Goal: Transaction & Acquisition: Purchase product/service

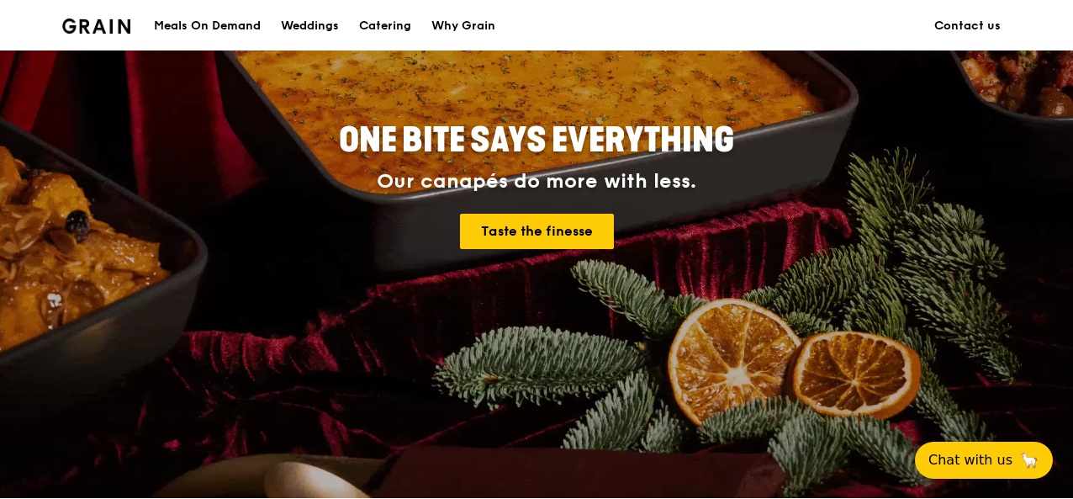
scroll to position [181, 0]
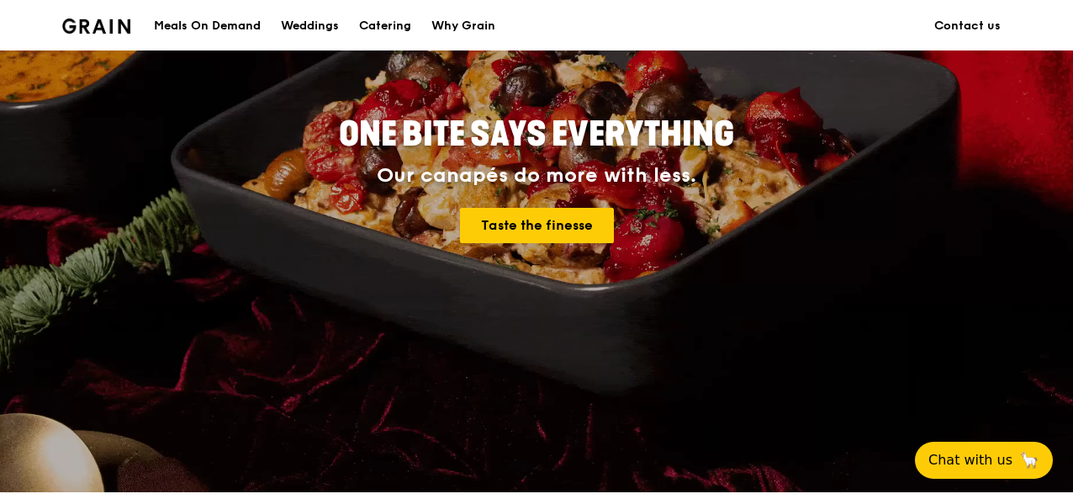
click at [248, 22] on div "Meals On Demand" at bounding box center [207, 26] width 107 height 50
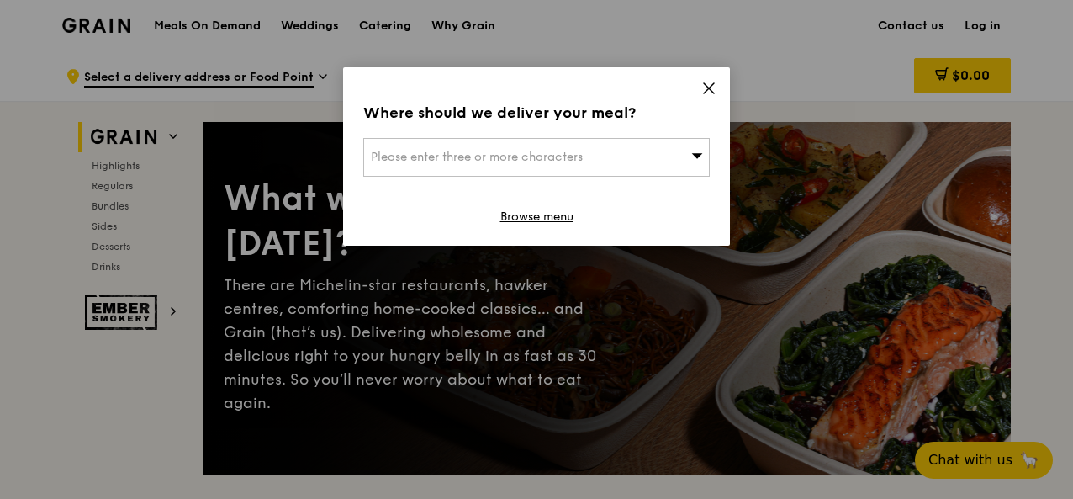
click at [711, 85] on icon at bounding box center [709, 88] width 10 height 10
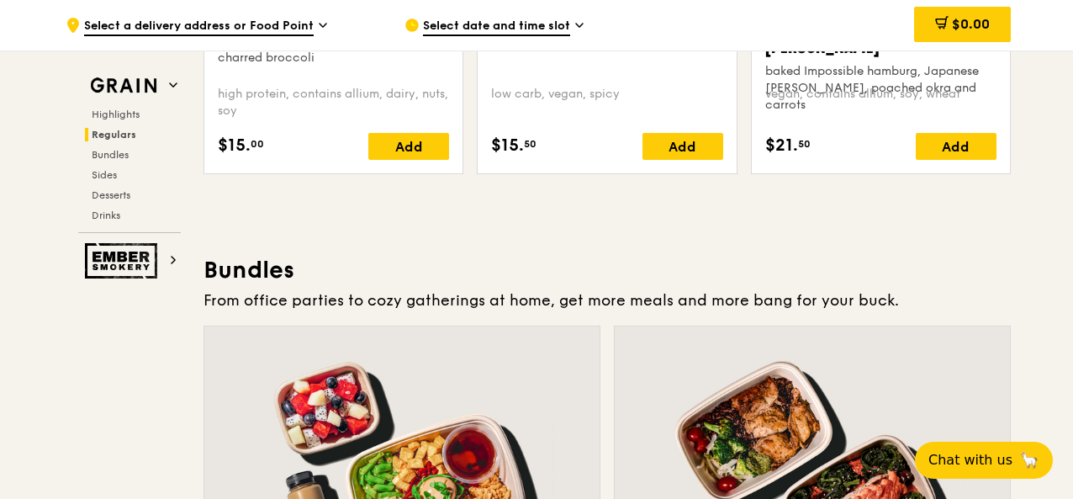
scroll to position [2238, 0]
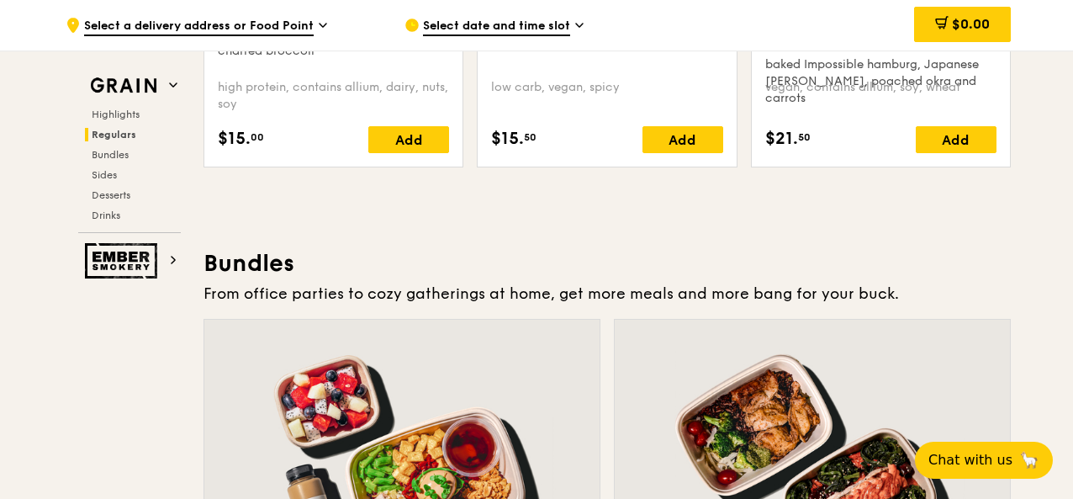
click at [387, 407] on div at bounding box center [401, 465] width 395 height 292
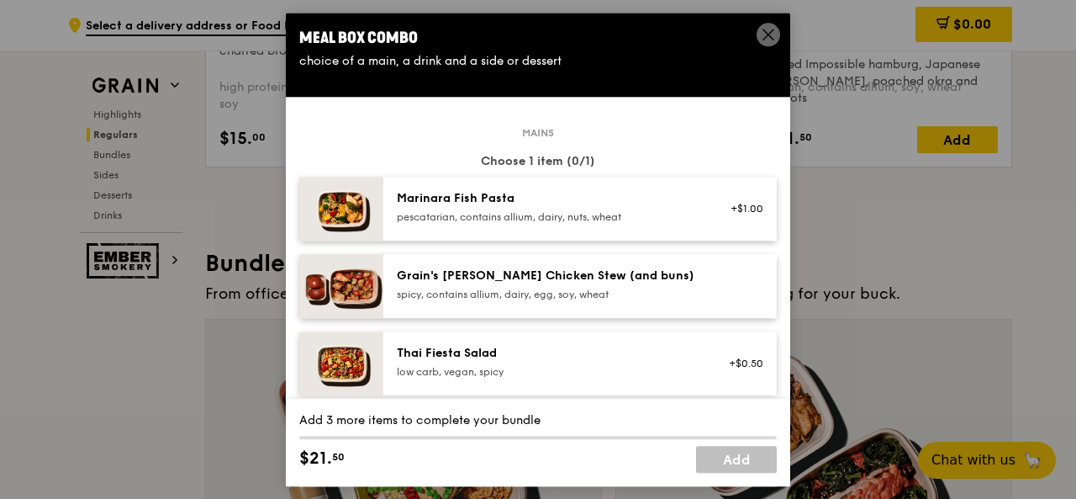
click at [772, 36] on icon at bounding box center [768, 34] width 15 height 15
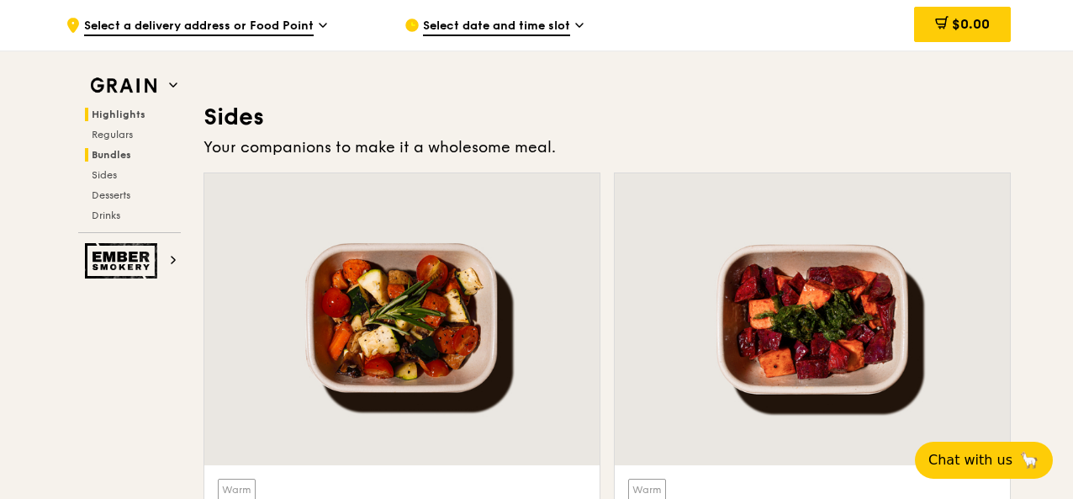
click at [121, 110] on span "Highlights" at bounding box center [119, 114] width 54 height 12
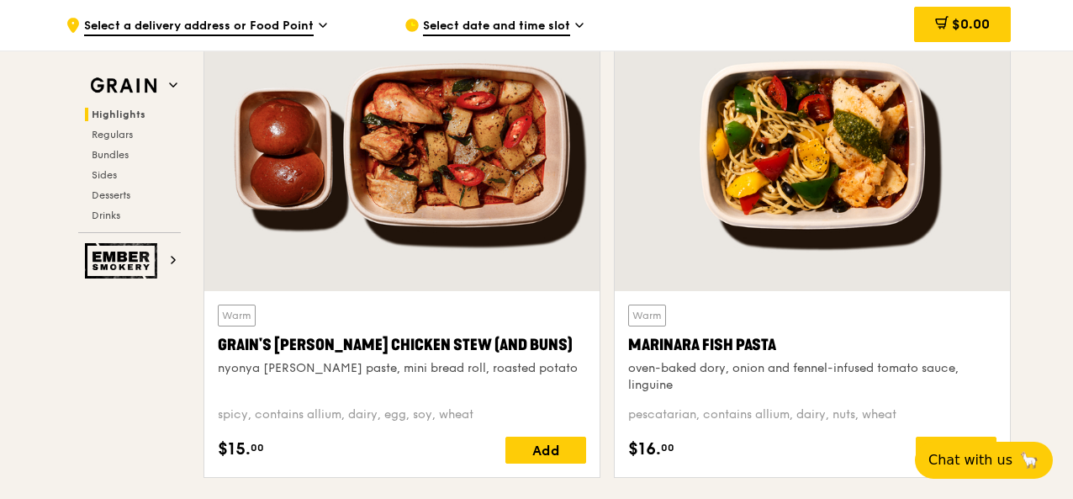
scroll to position [543, 0]
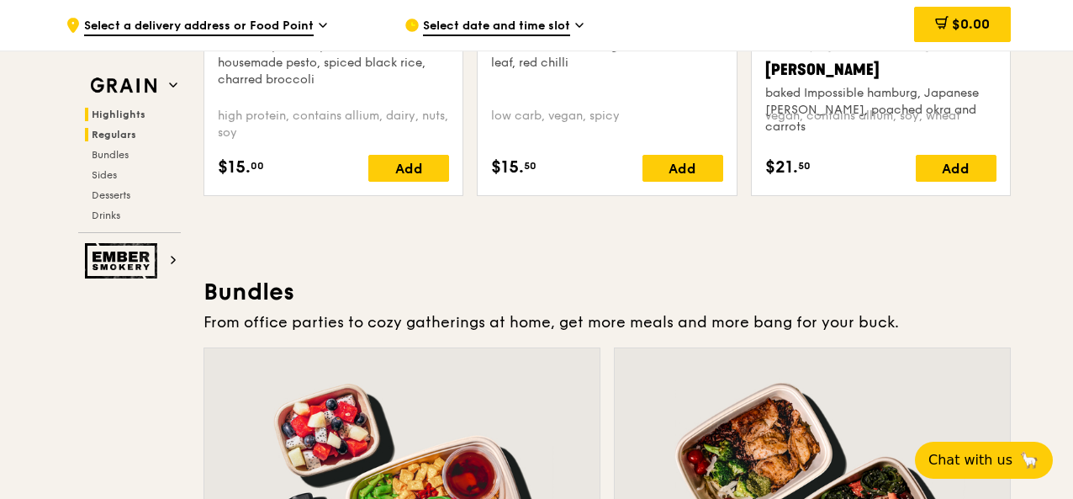
click at [130, 119] on span "Highlights" at bounding box center [119, 114] width 54 height 12
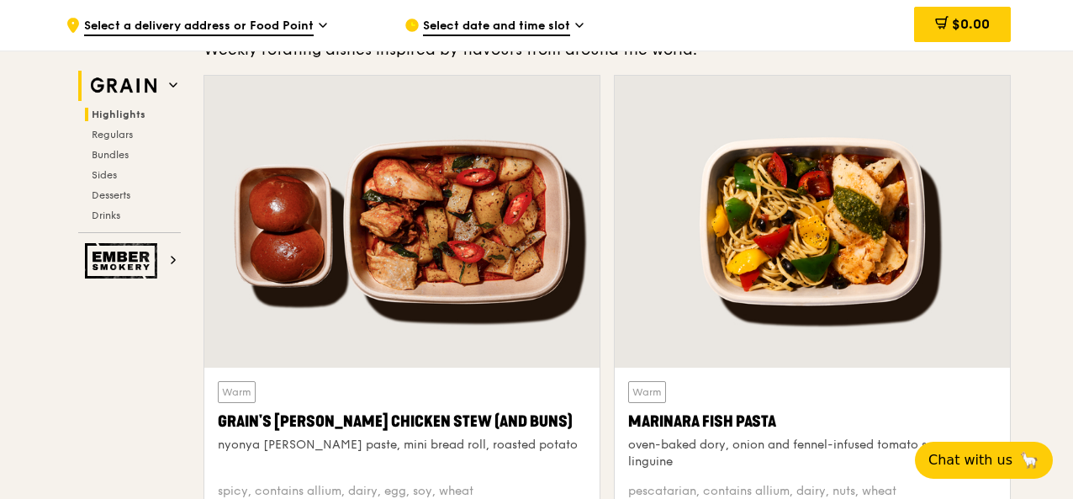
scroll to position [474, 0]
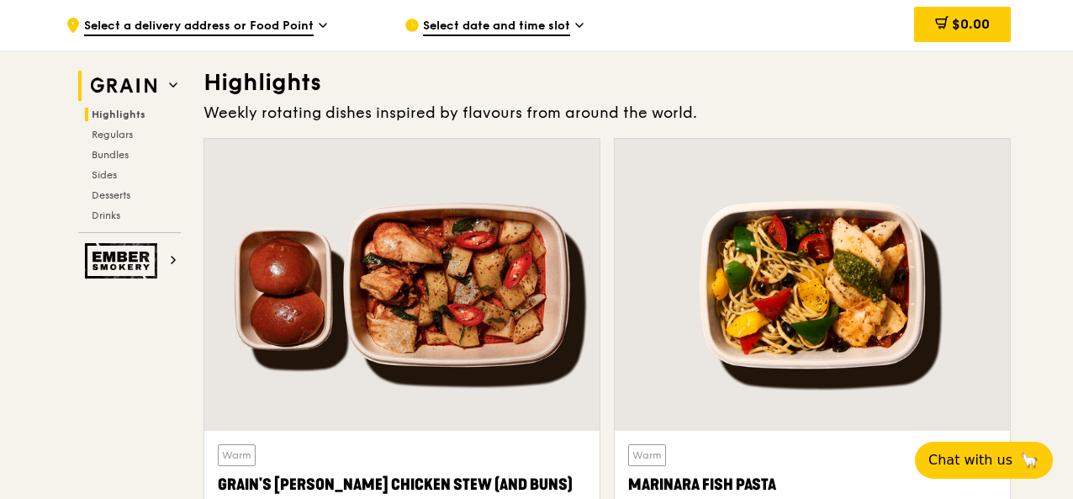
click at [158, 87] on img at bounding box center [123, 86] width 77 height 30
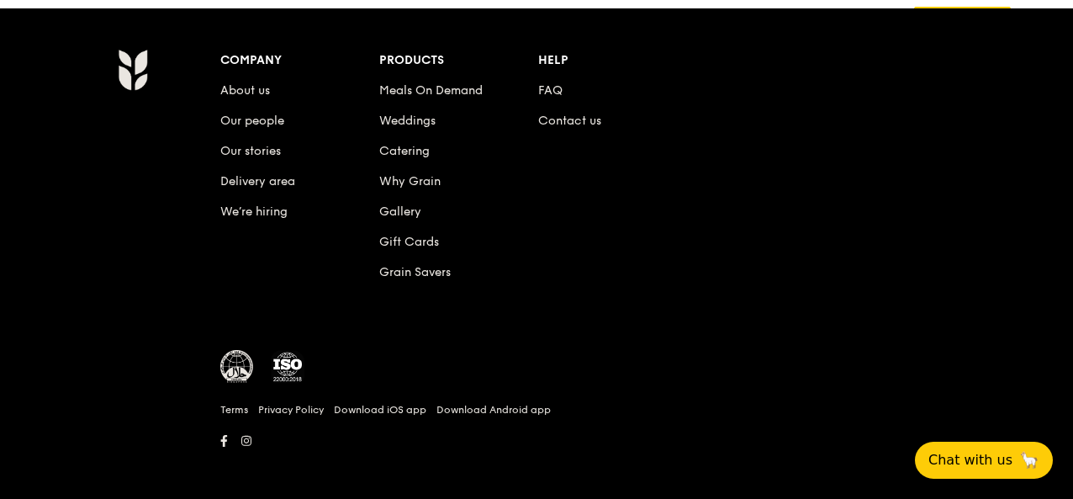
scroll to position [7118, 0]
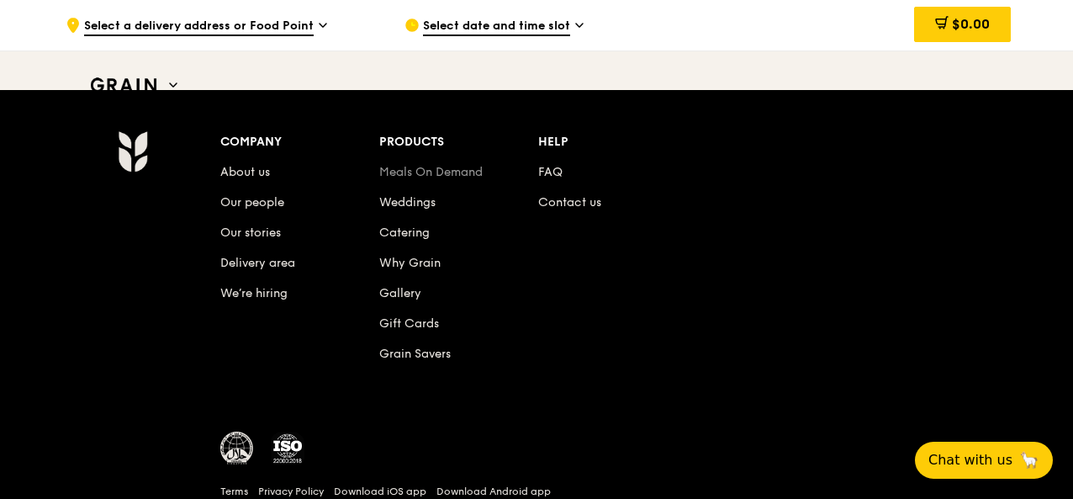
click at [404, 166] on link "Meals On Demand" at bounding box center [430, 172] width 103 height 14
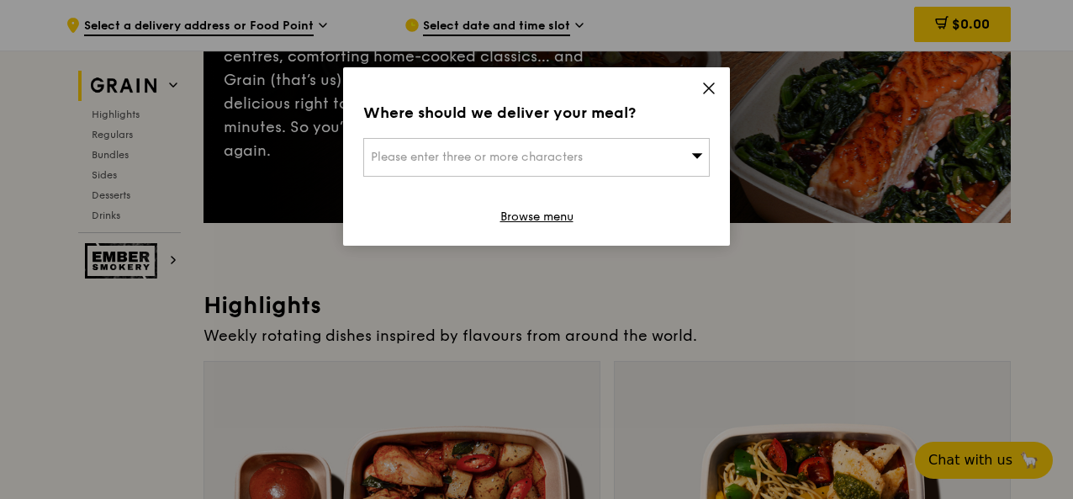
scroll to position [258, 0]
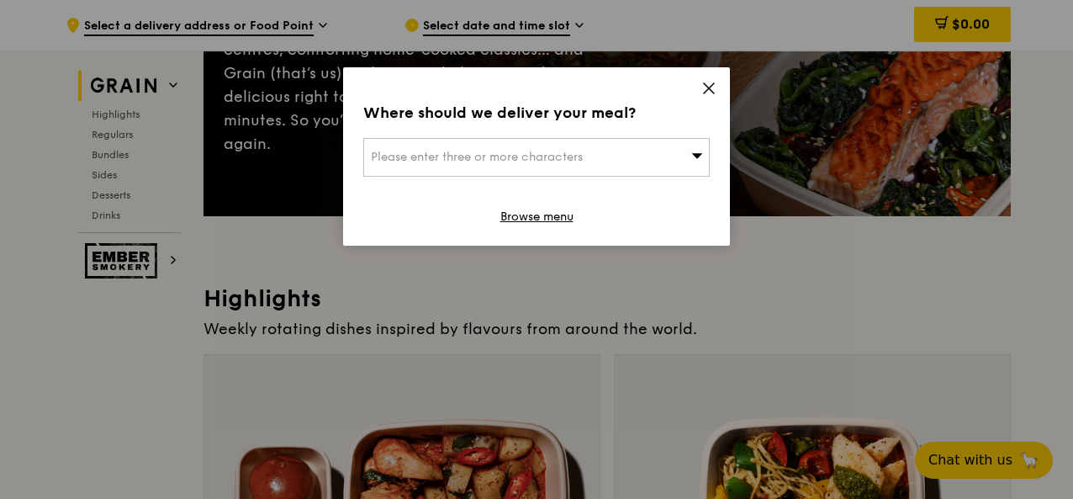
click at [713, 95] on icon at bounding box center [708, 88] width 15 height 15
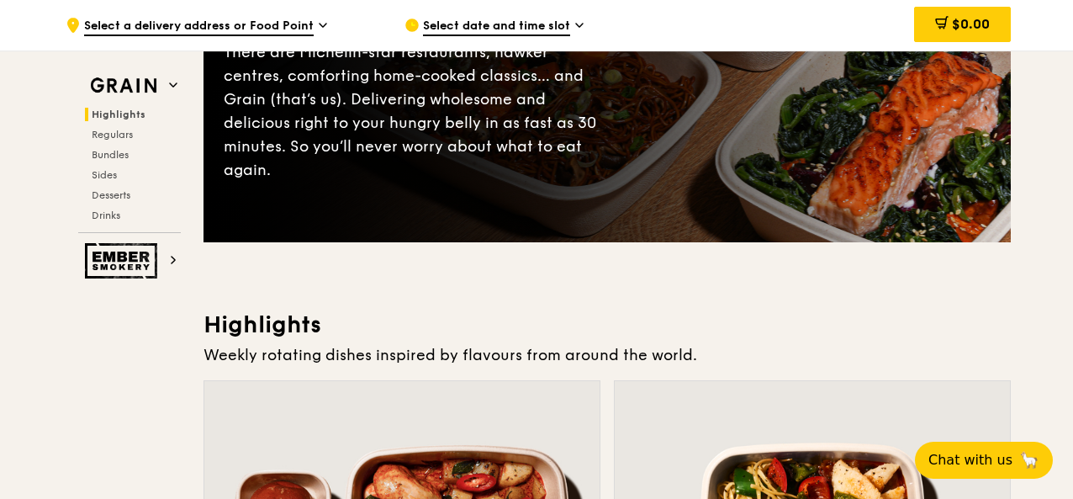
scroll to position [165, 0]
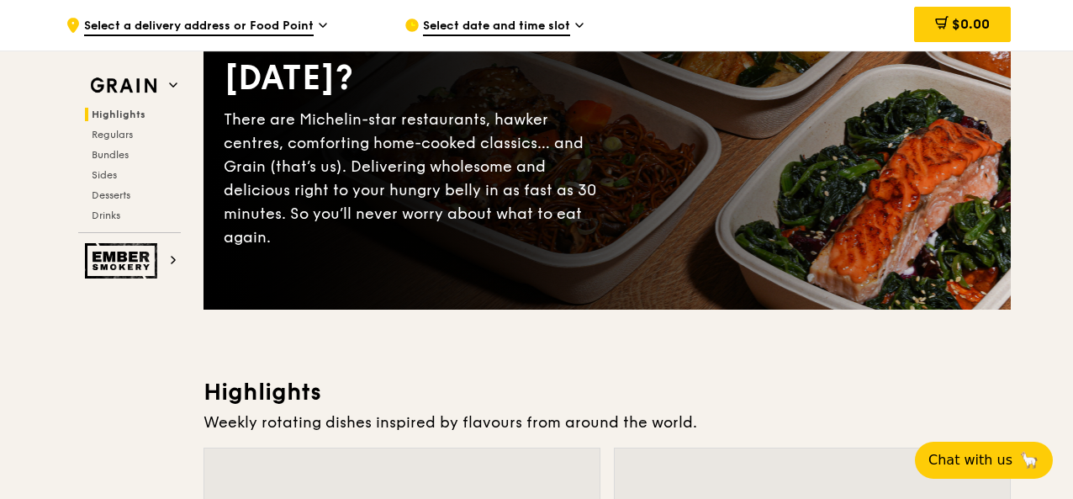
click at [109, 112] on span "Highlights" at bounding box center [119, 114] width 54 height 12
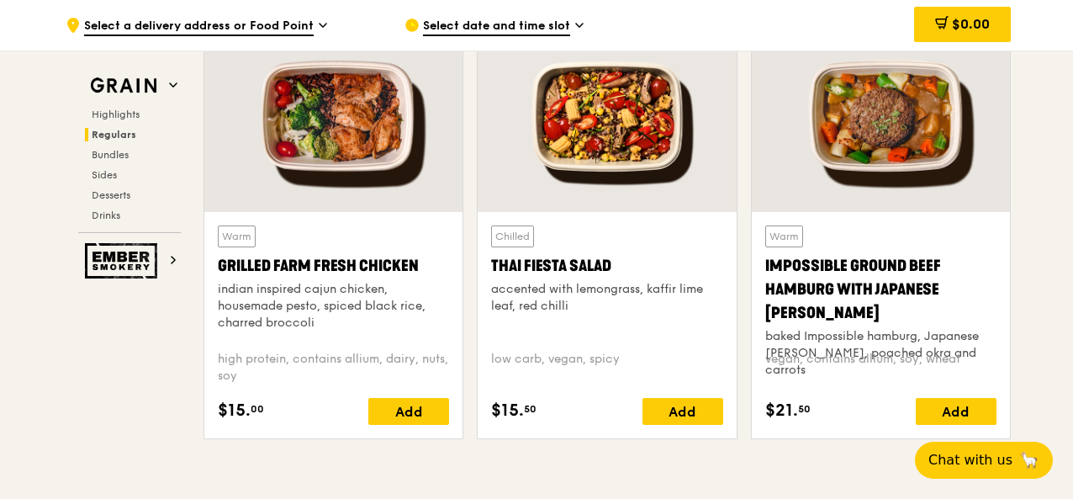
scroll to position [1964, 0]
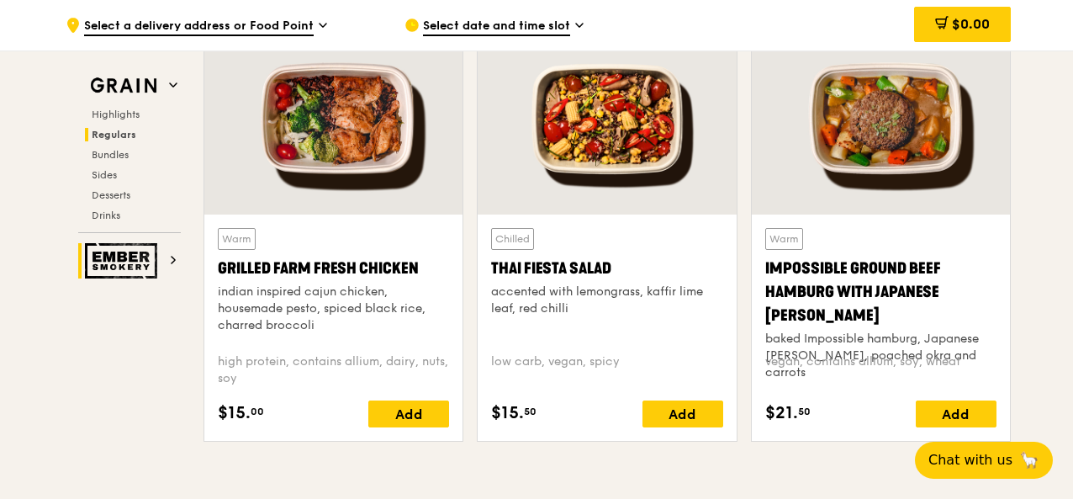
click at [177, 261] on h2 "Ember Smokery" at bounding box center [129, 260] width 103 height 35
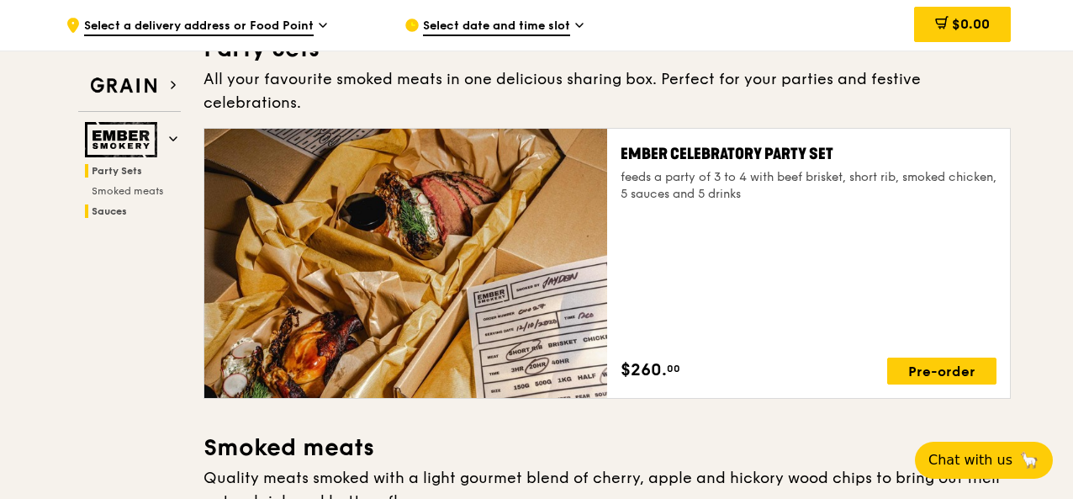
scroll to position [54, 0]
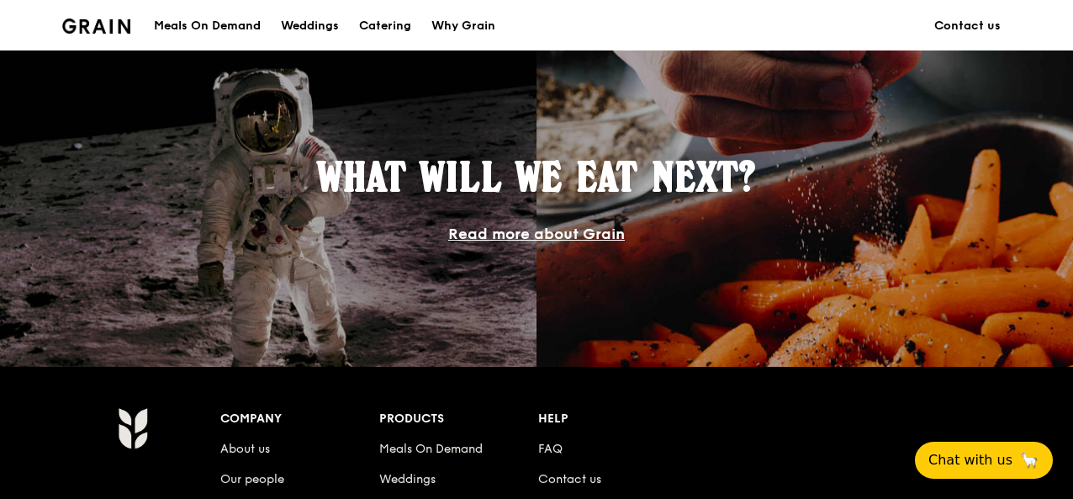
scroll to position [1384, 0]
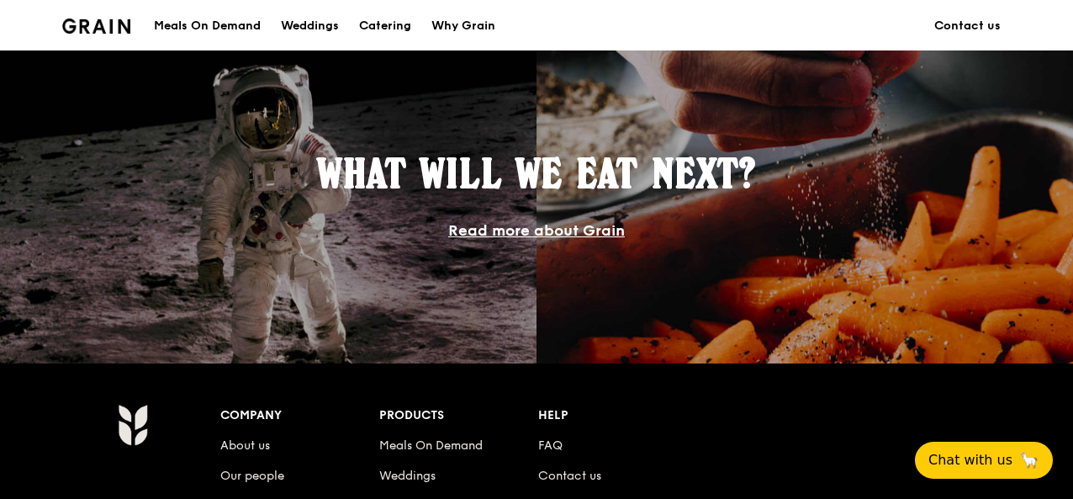
click at [245, 14] on div "Meals On Demand" at bounding box center [207, 26] width 107 height 50
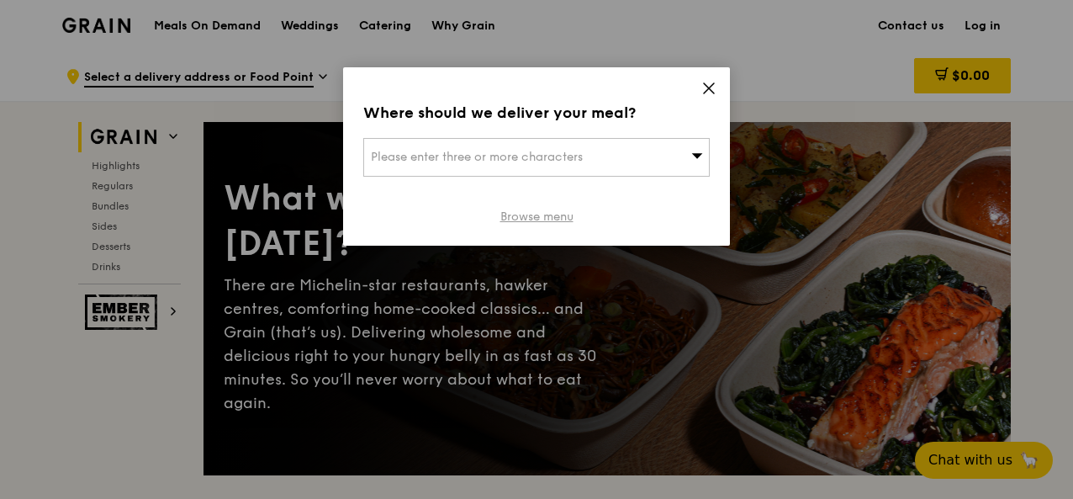
click at [536, 219] on link "Browse menu" at bounding box center [536, 216] width 73 height 17
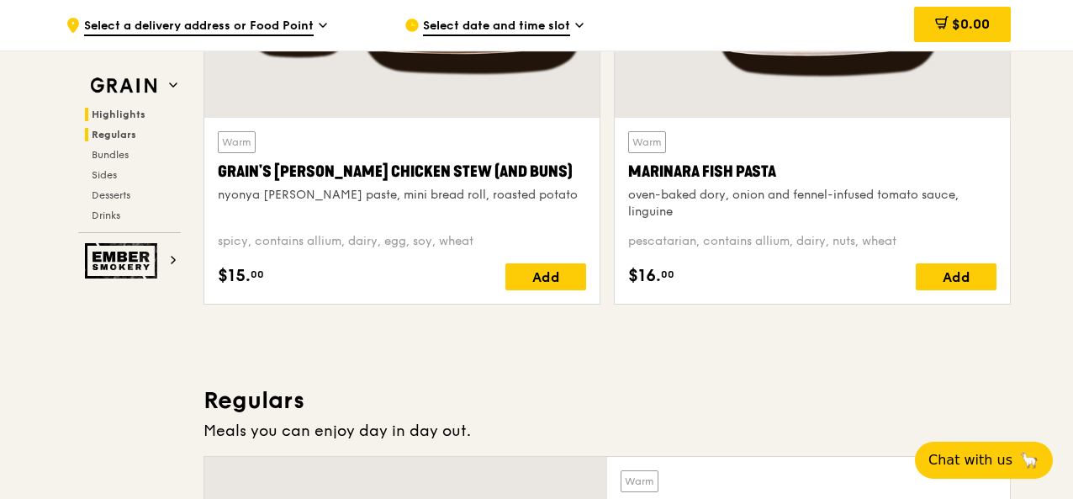
click at [94, 135] on span "Regulars" at bounding box center [114, 135] width 45 height 12
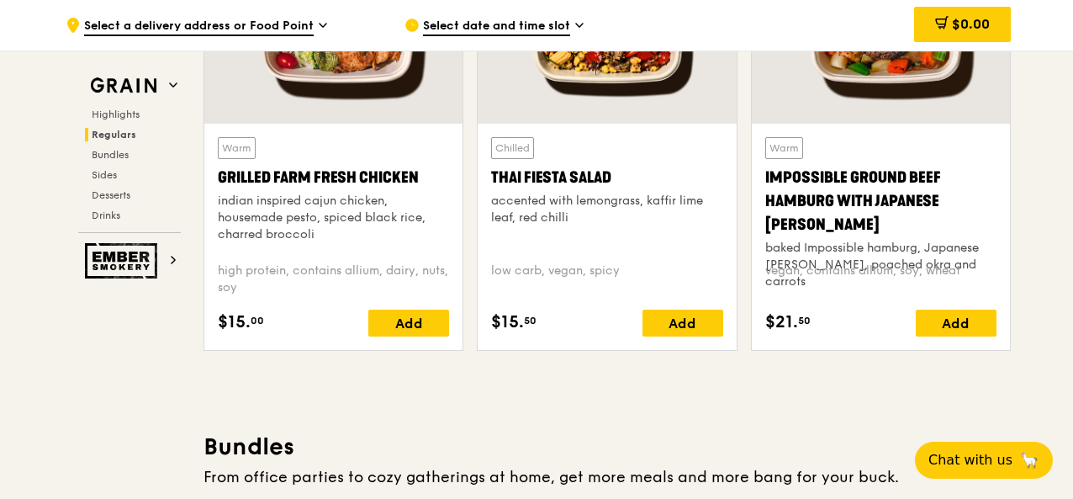
scroll to position [2051, 0]
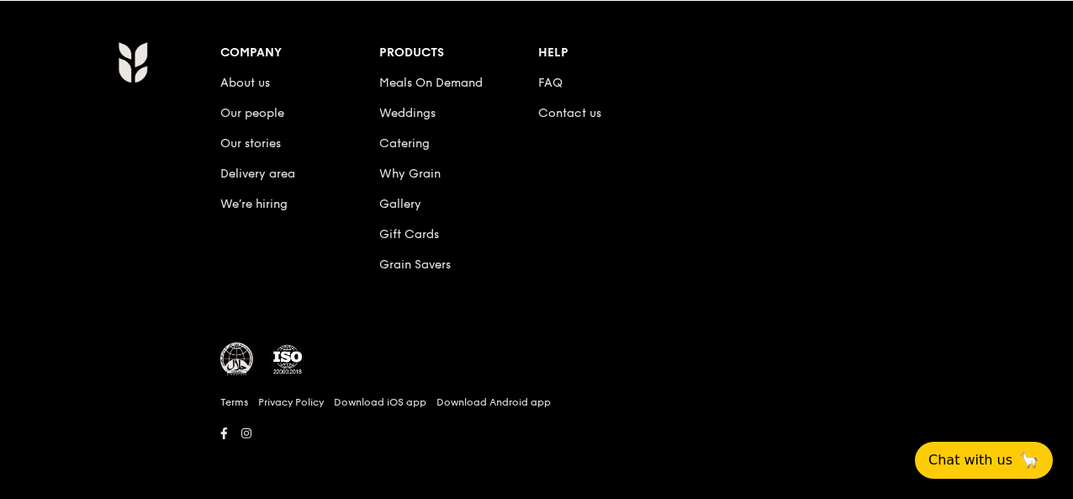
scroll to position [1384, 0]
